Goal: Task Accomplishment & Management: Manage account settings

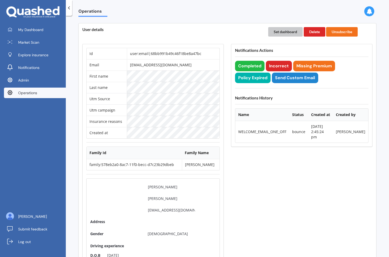
click at [285, 35] on button "Set dashboard" at bounding box center [285, 31] width 35 height 9
click at [37, 28] on span "My Dashboard" at bounding box center [30, 29] width 25 height 5
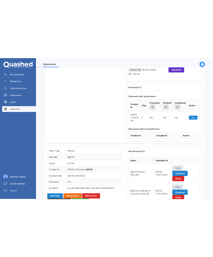
scroll to position [2493, 0]
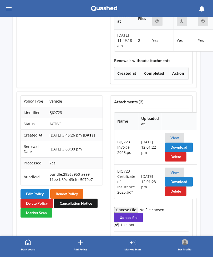
scroll to position [2651, 0]
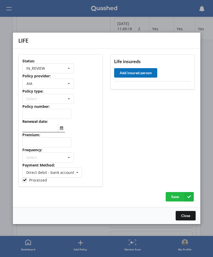
click at [144, 75] on button "Add insured person" at bounding box center [135, 72] width 43 height 9
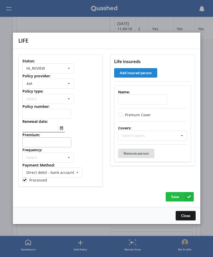
click at [51, 145] on input "number" at bounding box center [46, 143] width 49 height 10
paste input "61.63"
type input "61.63"
click at [51, 154] on div "Select Yearly Six-Monthly Quarterly Monthly Fortnightly Weekly One-Off" at bounding box center [48, 158] width 52 height 10
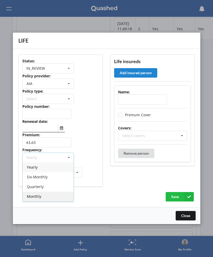
click at [44, 193] on div "Monthly" at bounding box center [48, 197] width 51 height 10
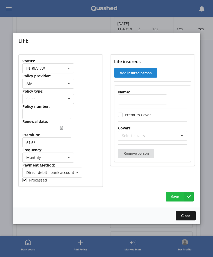
click at [84, 140] on div "61.63" at bounding box center [60, 143] width 77 height 10
click at [62, 129] on icon "Select date" at bounding box center [61, 128] width 3 height 4
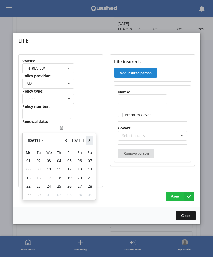
click at [90, 142] on icon "Navigate forward" at bounding box center [89, 141] width 2 height 4
click at [41, 187] on div "21" at bounding box center [38, 186] width 10 height 8
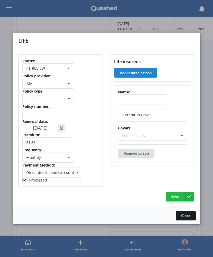
click at [61, 129] on icon "Select date" at bounding box center [61, 128] width 3 height 4
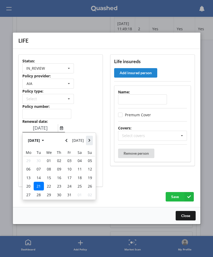
click at [89, 143] on icon "Navigate forward" at bounding box center [89, 141] width 2 height 4
click at [66, 190] on div "21" at bounding box center [69, 186] width 10 height 8
type input "21/11/2025"
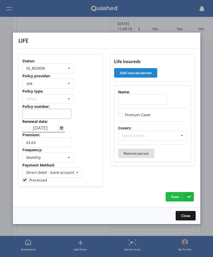
click at [49, 115] on input "text" at bounding box center [46, 114] width 49 height 10
paste input "NZD000386"
type input "NZD000386"
click at [140, 102] on input "text" at bounding box center [142, 100] width 49 height 10
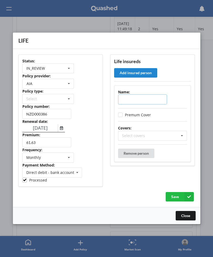
click at [140, 102] on input "text" at bounding box center [142, 100] width 49 height 10
paste input "Jules Olds"
type input "Jules Olds"
click at [145, 135] on div "Select covers Accidental Injury Cancer Health Income Protection Life Mortgage R…" at bounding box center [152, 136] width 69 height 10
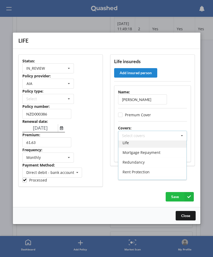
click at [148, 147] on div "Life" at bounding box center [153, 143] width 68 height 10
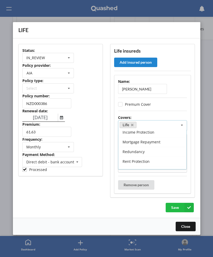
click at [184, 115] on div "Covers:" at bounding box center [152, 117] width 69 height 5
click at [150, 163] on input "0" at bounding box center [146, 164] width 49 height 10
paste input "10000"
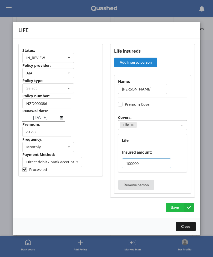
type input "100000"
click at [185, 161] on div "Life Insured amount: 100000" at bounding box center [152, 153] width 69 height 38
click at [54, 57] on div "IN_REVIEW ACTIVE EXPIRED FINISH_SETUP IN_REVIEW PROCESSING RENEWING INCOMPLETE …" at bounding box center [48, 58] width 52 height 10
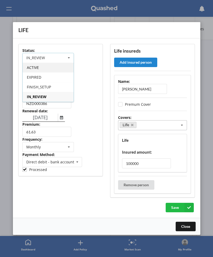
click at [49, 70] on div "ACTIVE" at bounding box center [48, 68] width 51 height 10
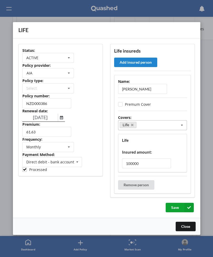
click at [175, 208] on button "Save" at bounding box center [180, 207] width 28 height 9
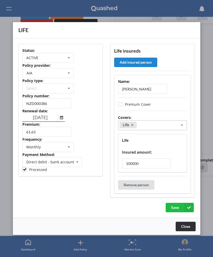
click at [188, 227] on button "Close" at bounding box center [186, 226] width 20 height 9
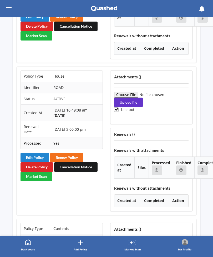
scroll to position [2955, 0]
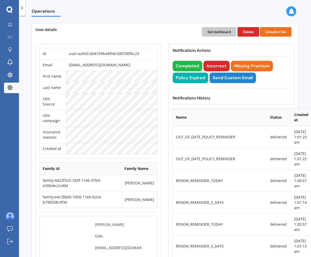
click at [213, 34] on button "Set dashboard" at bounding box center [219, 31] width 35 height 9
click at [8, 25] on icon at bounding box center [10, 24] width 4 height 4
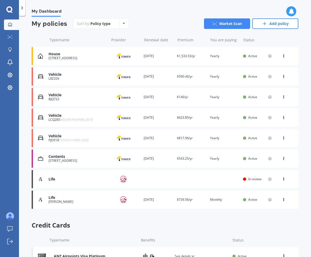
scroll to position [49, 0]
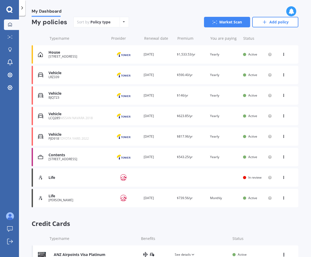
click at [91, 171] on div "Life Provider Renewal date Premium You are paying Status In review View option …" at bounding box center [165, 178] width 267 height 18
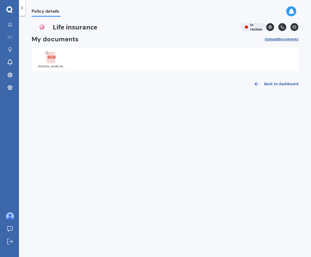
click at [52, 65] on div "Pete NZDF MIBP Tier 2 Renewal 2024 .pdf" at bounding box center [51, 59] width 26 height 18
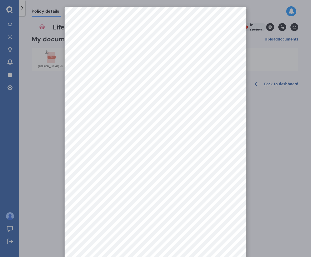
click at [62, 71] on div at bounding box center [155, 128] width 311 height 257
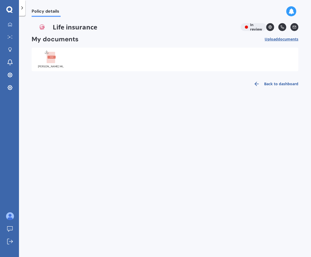
click at [54, 60] on rect at bounding box center [51, 58] width 8 height 12
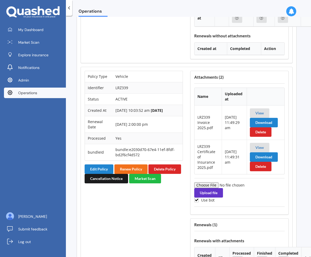
scroll to position [2378, 2]
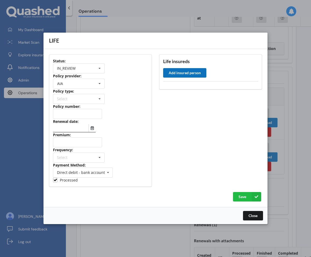
click at [179, 70] on button "Add insured person" at bounding box center [184, 72] width 43 height 9
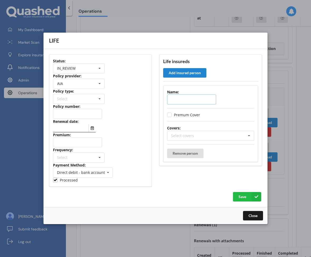
click at [188, 100] on input "text" at bounding box center [191, 100] width 49 height 10
click at [76, 144] on input "number" at bounding box center [77, 143] width 49 height 10
paste input "141.7"
type input "141.7"
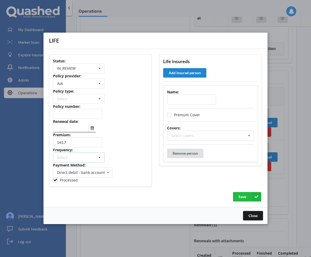
click at [75, 154] on div "Select Yearly Six-Monthly Quarterly Monthly Fortnightly Weekly One-Off" at bounding box center [79, 158] width 52 height 10
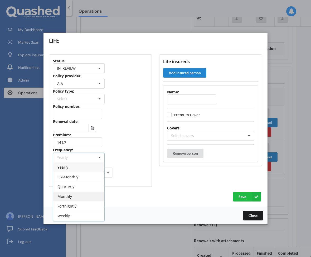
click at [71, 200] on div "Monthly" at bounding box center [78, 197] width 51 height 10
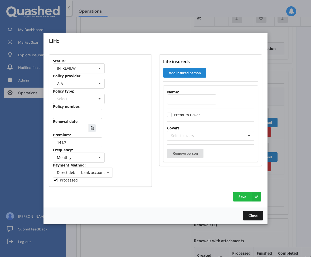
click at [92, 126] on icon "Select date" at bounding box center [92, 128] width 3 height 4
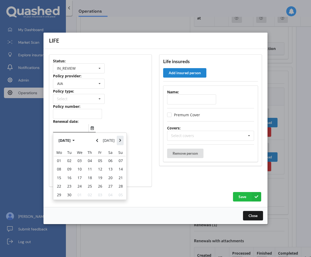
click at [120, 141] on icon "Navigate forward" at bounding box center [120, 140] width 2 height 3
click at [109, 163] on span "01" at bounding box center [110, 160] width 4 height 5
type input "01/11/2025"
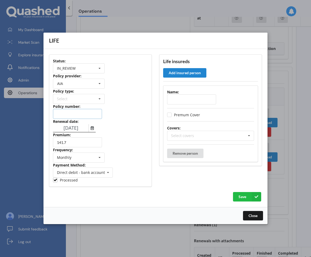
click at [80, 114] on input "text" at bounding box center [77, 114] width 49 height 10
paste input "NZD000386"
type input "NZD000386"
click at [89, 101] on div "Select" at bounding box center [79, 99] width 52 height 10
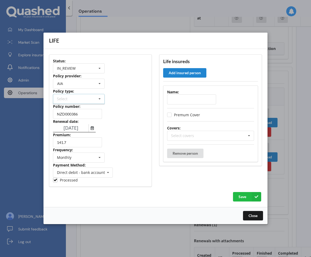
click at [121, 95] on div "Status: IN_REVIEW ACTIVE EXPIRED FINISH_SETUP IN_REVIEW PROCESSING RENEWING INC…" at bounding box center [100, 121] width 103 height 133
click at [175, 103] on input "text" at bounding box center [191, 100] width 49 height 10
paste input "Peter Olds"
type input "Peter Olds"
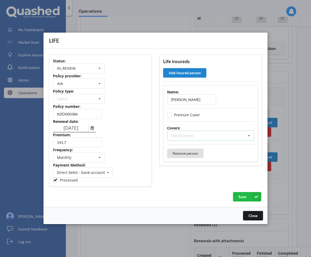
click at [190, 140] on div "Select covers Accidental Injury Cancer Health Income Protection Life Mortgage R…" at bounding box center [210, 136] width 87 height 10
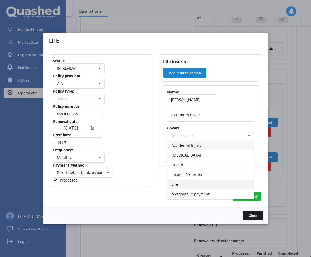
click at [179, 186] on div "Life" at bounding box center [210, 185] width 86 height 10
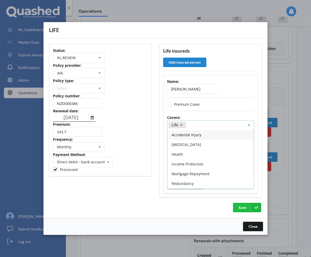
click at [153, 200] on div "Status: IN_REVIEW ACTIVE EXPIRED FINISH_SETUP IN_REVIEW PROCESSING RENEWING INC…" at bounding box center [100, 120] width 110 height 161
click at [197, 161] on input "0" at bounding box center [195, 164] width 49 height 10
paste input "30000"
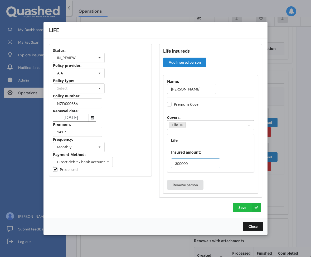
type input "300000"
click at [131, 204] on div "Save" at bounding box center [155, 207] width 213 height 9
click at [85, 55] on div "IN_REVIEW ACTIVE EXPIRED FINISH_SETUP IN_REVIEW PROCESSING RENEWING INCOMPLETE …" at bounding box center [79, 58] width 52 height 10
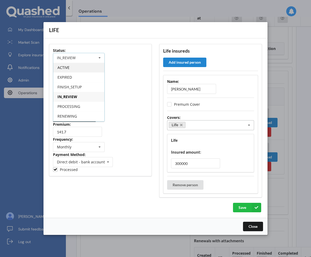
click at [82, 70] on div "ACTIVE" at bounding box center [78, 68] width 51 height 10
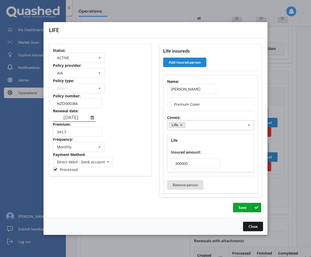
click at [242, 208] on button "Save" at bounding box center [247, 207] width 28 height 9
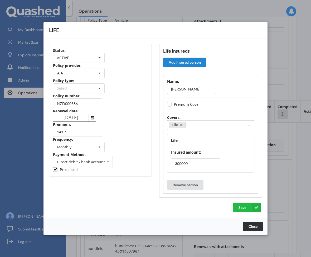
click at [255, 224] on button "Close" at bounding box center [253, 226] width 20 height 9
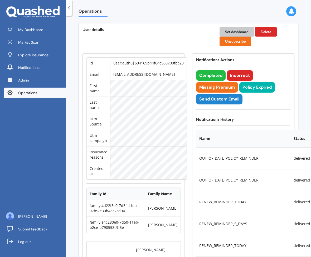
click at [232, 31] on button "Set dashboard" at bounding box center [236, 31] width 35 height 9
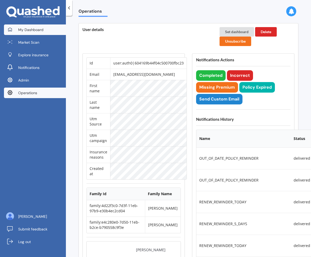
click at [42, 25] on link "My Dashboard" at bounding box center [35, 30] width 62 height 11
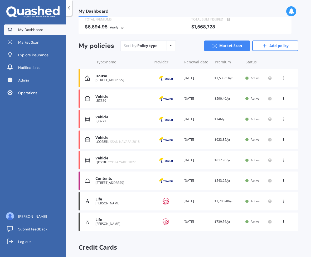
scroll to position [36, 0]
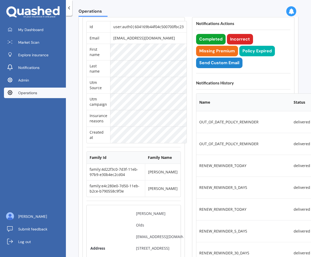
click at [210, 42] on button "Completed" at bounding box center [211, 39] width 30 height 11
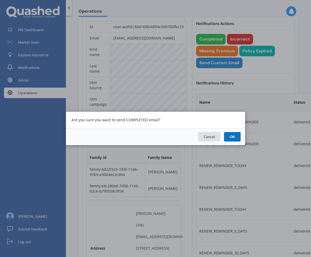
click at [231, 134] on button "OK" at bounding box center [232, 136] width 17 height 9
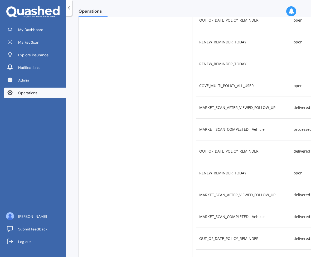
scroll to position [1190, 0]
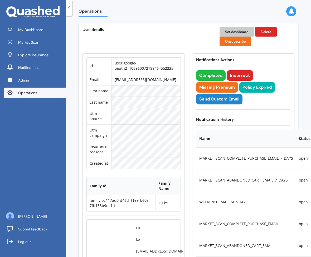
click at [238, 32] on button "Set dashboard" at bounding box center [236, 31] width 35 height 9
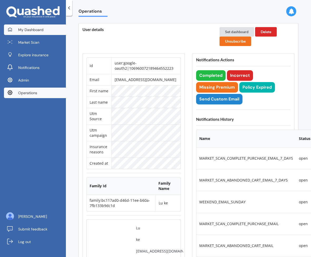
click at [18, 31] on span "My Dashboard" at bounding box center [30, 29] width 25 height 5
